Goal: Communication & Community: Ask a question

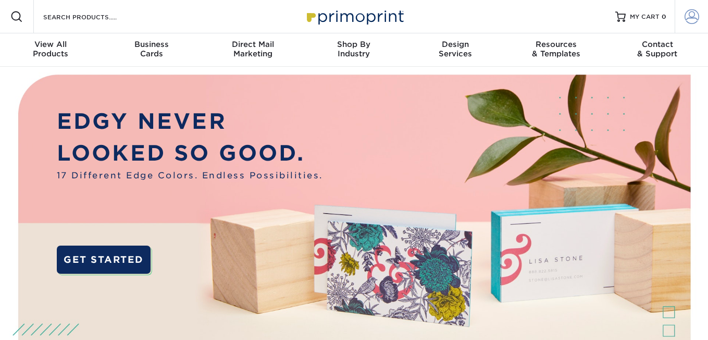
type input "megan@guesthouselooks.com"
click at [688, 21] on span at bounding box center [692, 16] width 15 height 15
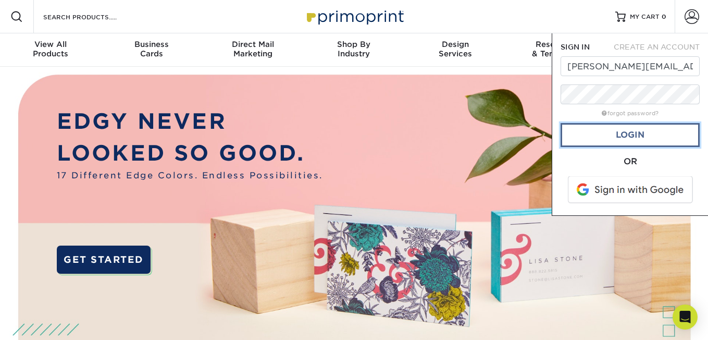
click at [636, 140] on link "Login" at bounding box center [630, 135] width 139 height 24
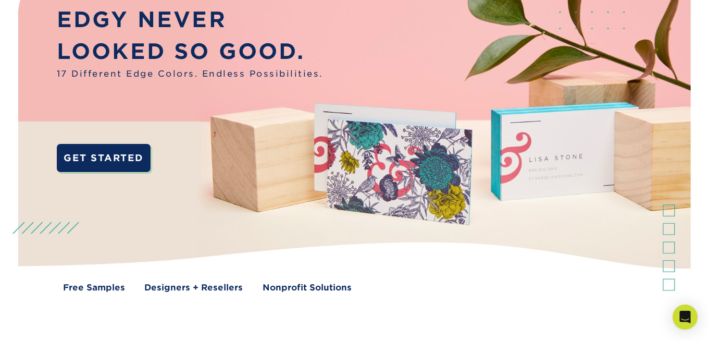
scroll to position [88, 0]
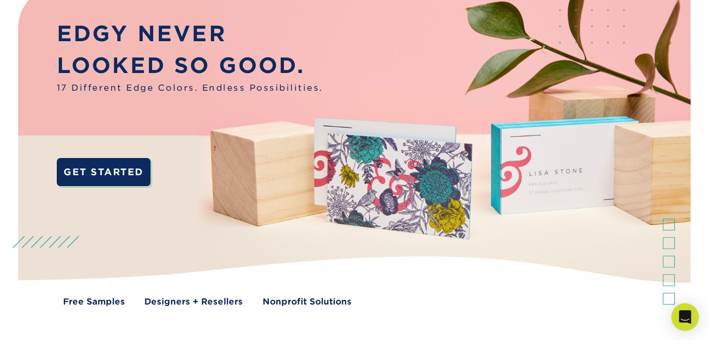
click at [692, 323] on div "Open Intercom Messenger" at bounding box center [686, 317] width 28 height 28
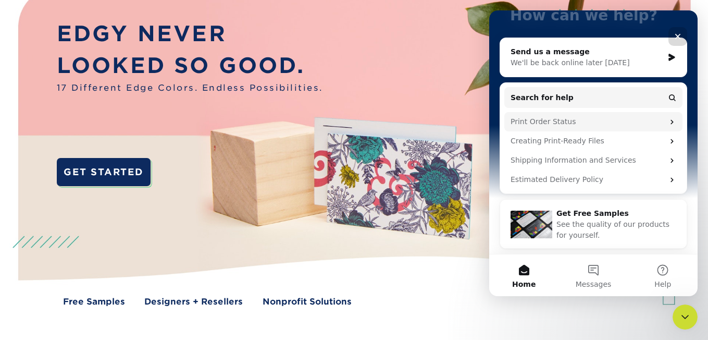
scroll to position [0, 0]
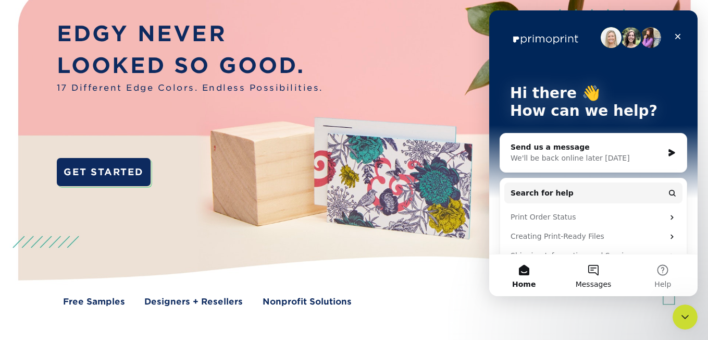
click at [590, 272] on button "Messages" at bounding box center [592, 275] width 69 height 42
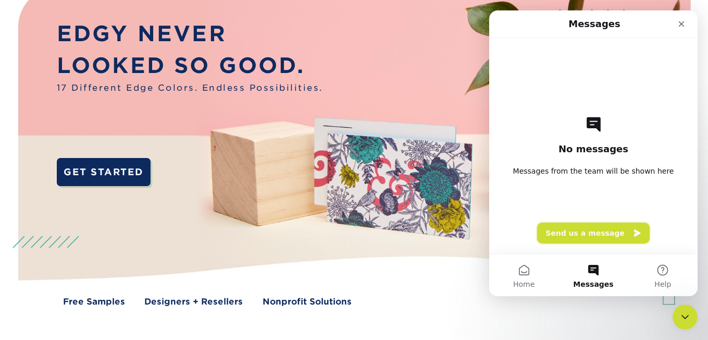
click at [592, 227] on button "Send us a message" at bounding box center [593, 232] width 113 height 21
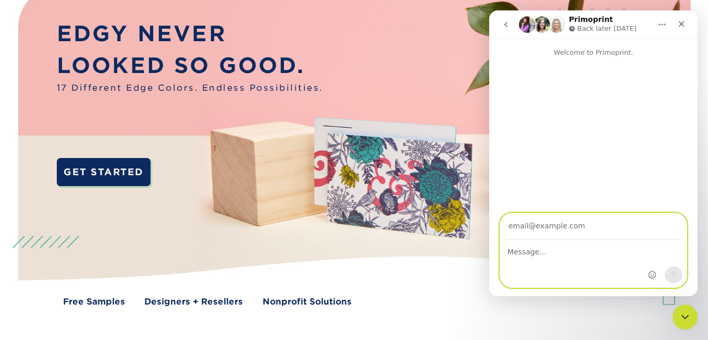
click at [538, 252] on textarea "Message…" at bounding box center [593, 249] width 187 height 18
click at [536, 232] on input "Your email" at bounding box center [593, 226] width 174 height 27
type input "meganrbachman@gmail.com"
click at [537, 250] on textarea "Message…" at bounding box center [593, 249] width 187 height 18
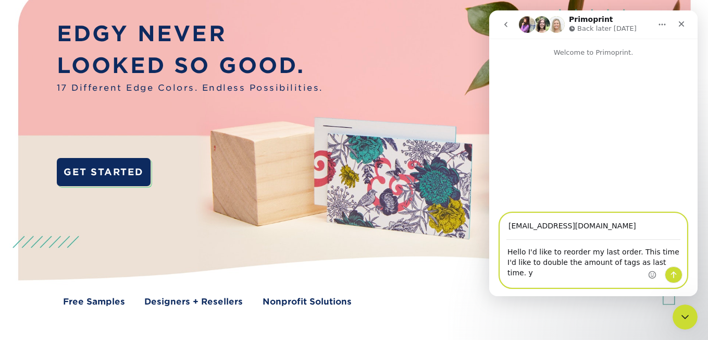
type textarea "Hello I'd like to reorder my last order. This time I'd like to double the amoun…"
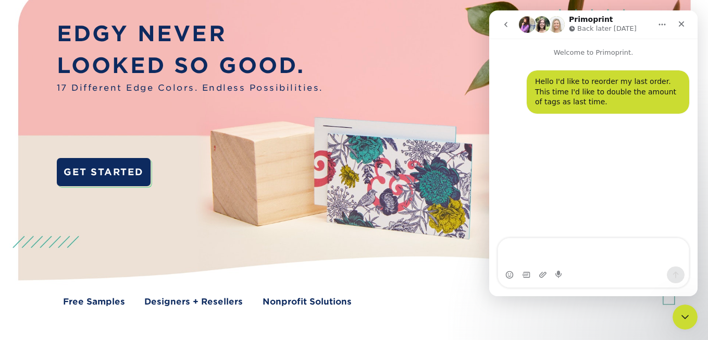
type textarea "T"
type textarea "thank youQ!"
click at [664, 28] on icon "Home" at bounding box center [662, 24] width 8 height 8
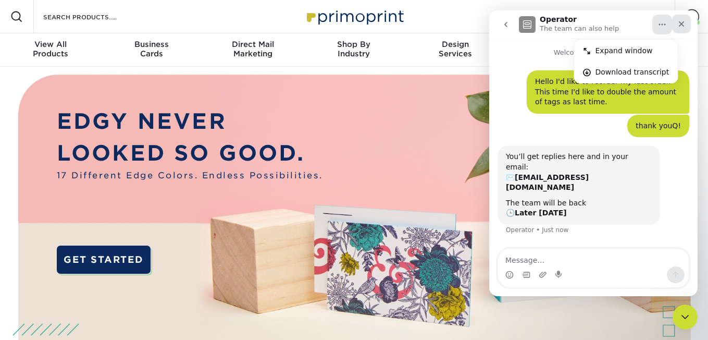
click at [681, 23] on icon "Close" at bounding box center [682, 24] width 6 height 6
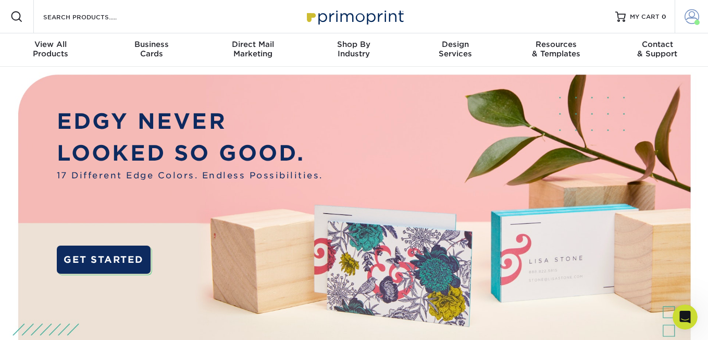
click at [682, 15] on link "Account" at bounding box center [691, 16] width 33 height 33
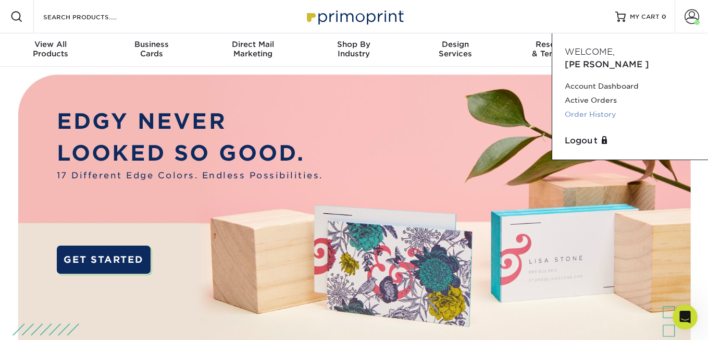
click at [601, 107] on link "Order History" at bounding box center [630, 114] width 131 height 14
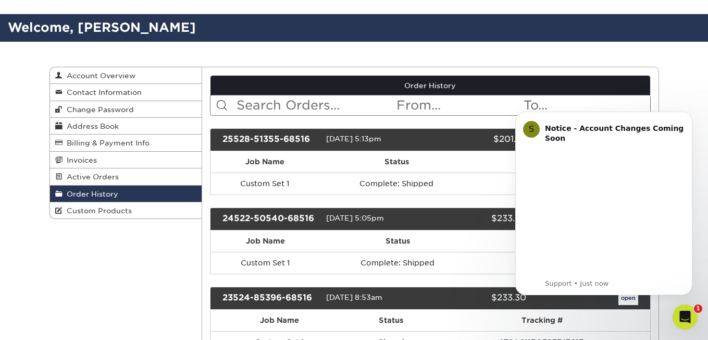
scroll to position [54, 0]
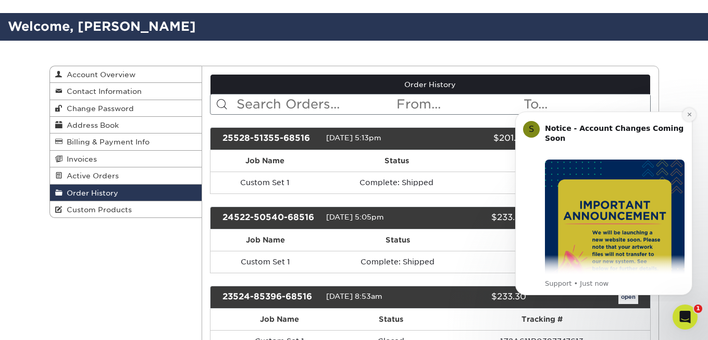
click at [689, 115] on icon "Dismiss notification" at bounding box center [689, 115] width 4 height 4
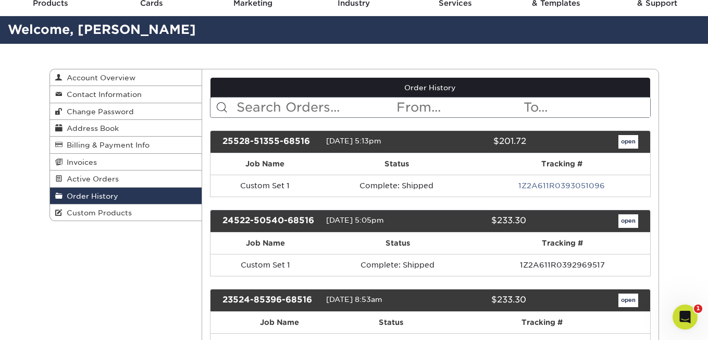
scroll to position [0, 0]
